Goal: Task Accomplishment & Management: Complete application form

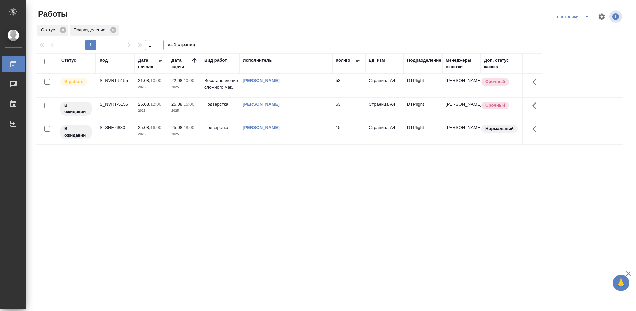
click at [193, 180] on div "Статус Код Дата начала Дата сдачи Вид работ Исполнитель Кол-во Ед. изм Подразде…" at bounding box center [329, 172] width 587 height 238
click at [119, 80] on div "S_NVRT-5155" at bounding box center [116, 80] width 32 height 7
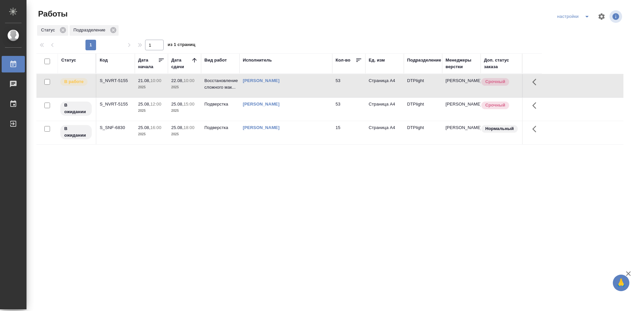
click at [119, 80] on div "S_NVRT-5155" at bounding box center [116, 80] width 32 height 7
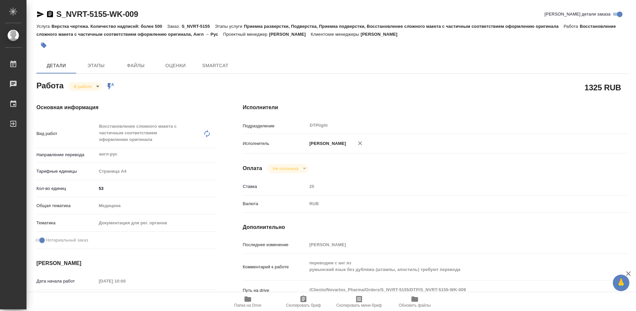
type textarea "x"
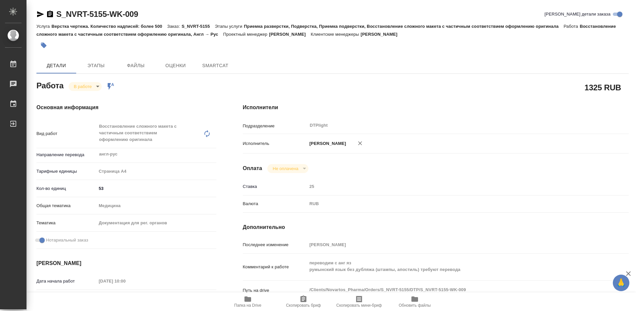
type textarea "x"
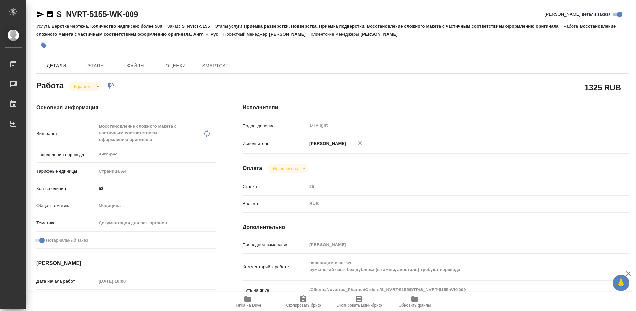
type textarea "x"
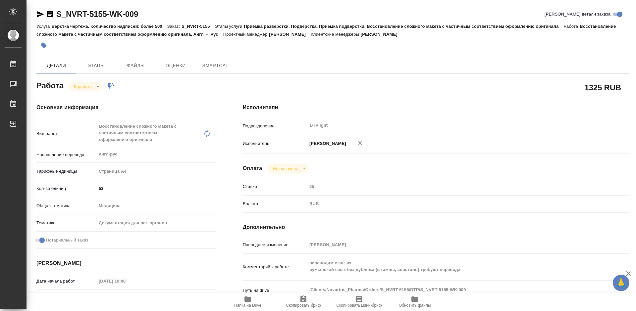
type textarea "x"
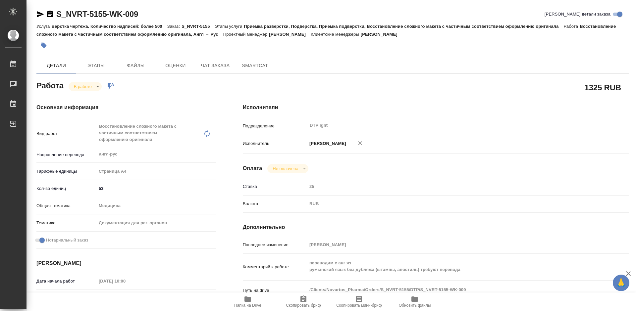
type textarea "x"
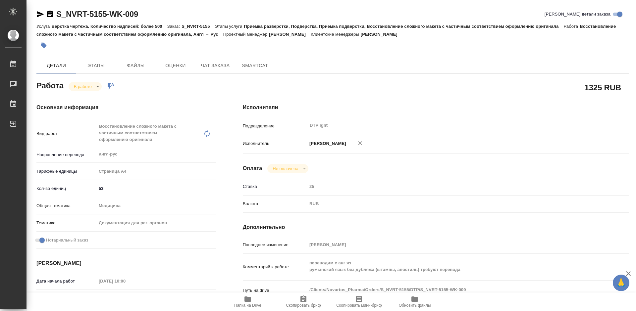
type textarea "x"
